Goal: Check status

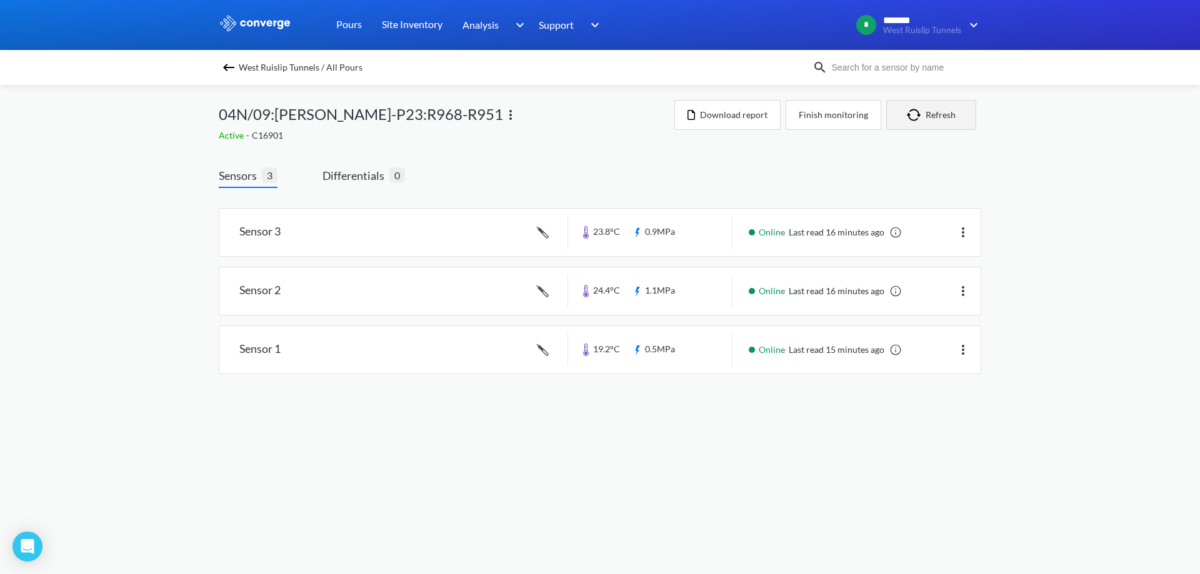
click at [941, 113] on button "Refresh" at bounding box center [931, 115] width 90 height 30
click at [544, 279] on link at bounding box center [599, 290] width 761 height 47
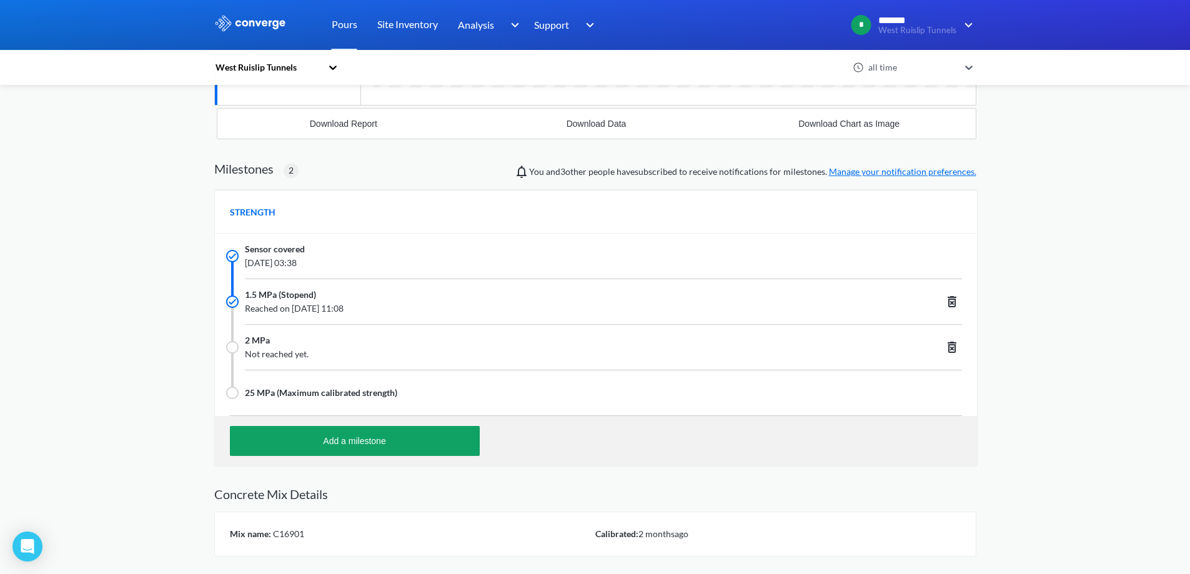
scroll to position [427, 0]
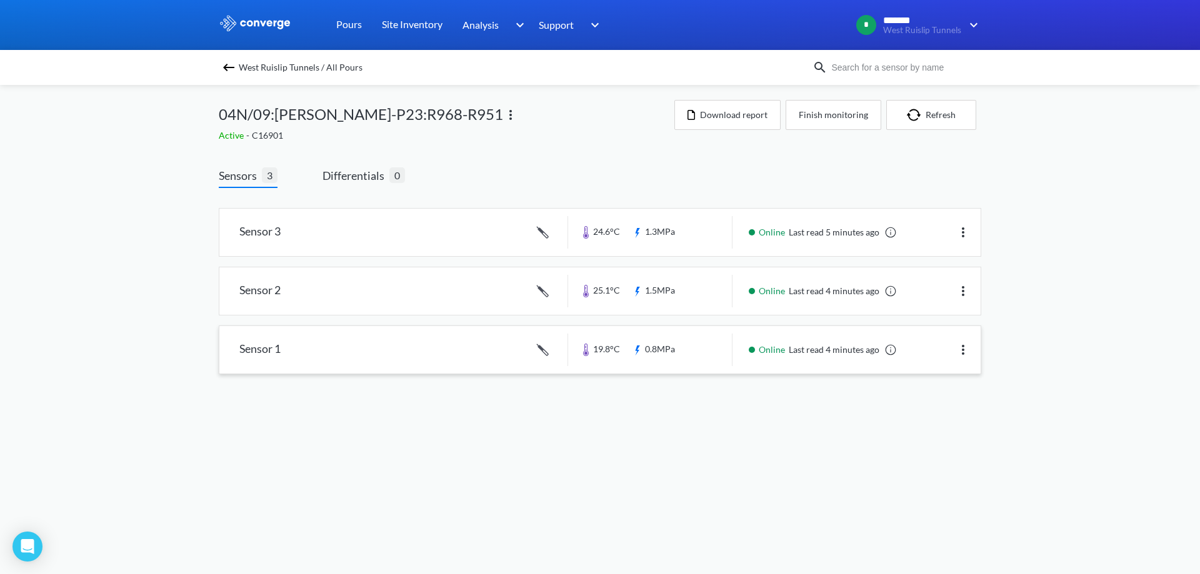
click at [498, 346] on link at bounding box center [599, 349] width 761 height 47
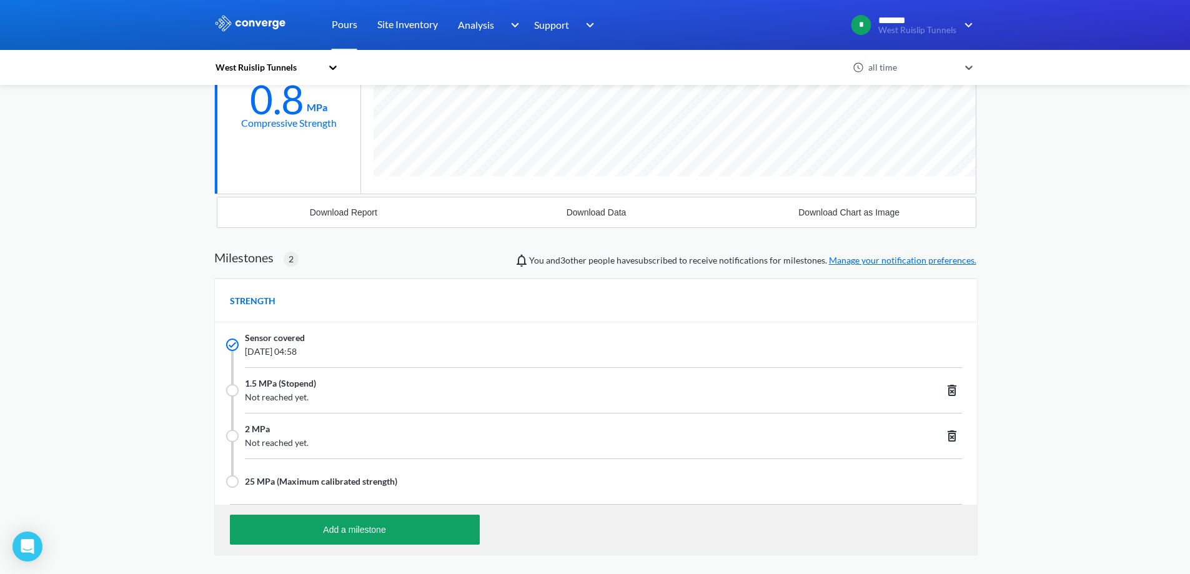
scroll to position [890, 762]
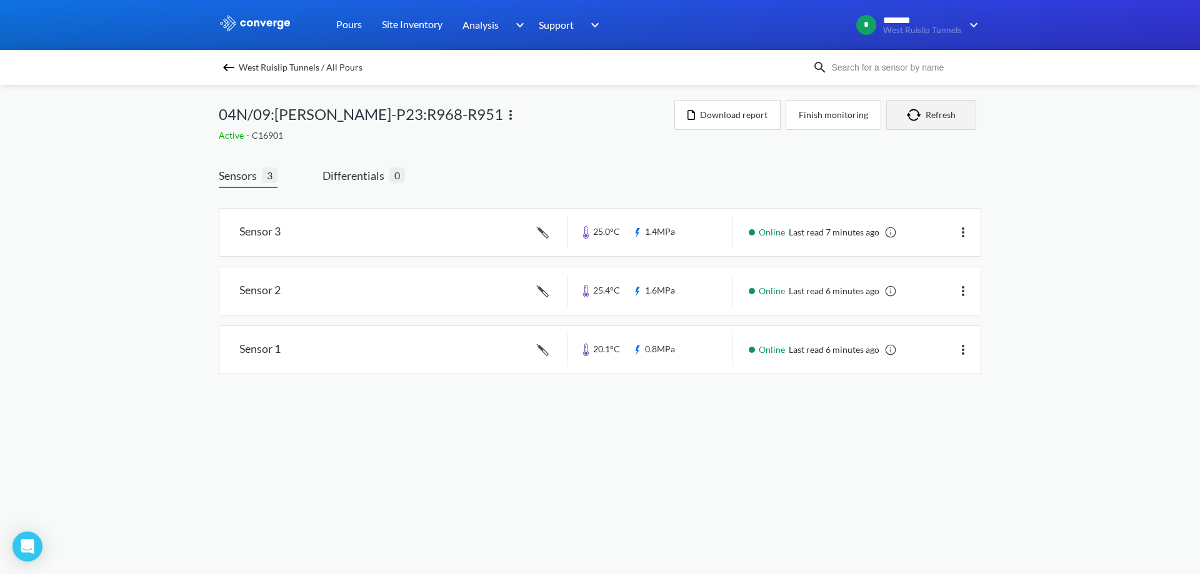
click at [957, 126] on button "Refresh" at bounding box center [931, 115] width 90 height 30
click at [499, 494] on body "Sorry, this feature is not available in the demo OK MENU West Ruislip Tunnels P…" at bounding box center [600, 287] width 1200 height 574
click at [955, 104] on button "Refresh" at bounding box center [930, 115] width 90 height 30
click at [919, 112] on img "button" at bounding box center [916, 115] width 19 height 12
